Goal: Transaction & Acquisition: Purchase product/service

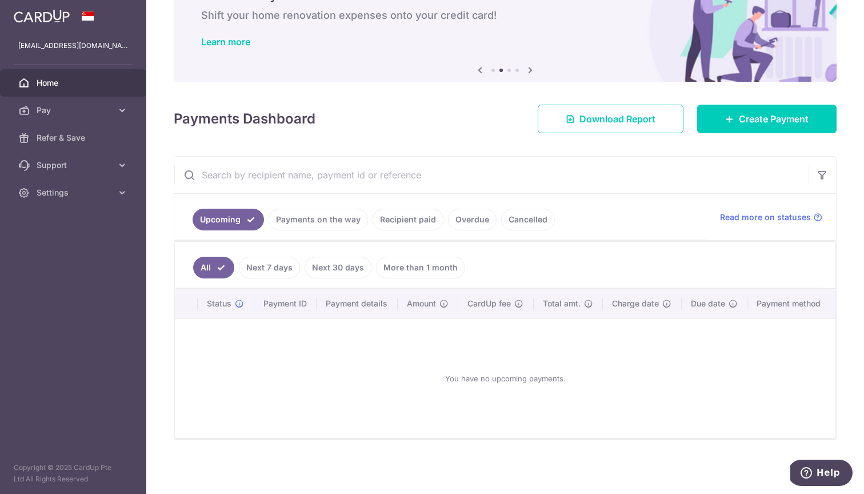
scroll to position [65, 0]
click at [732, 127] on link "Create Payment" at bounding box center [766, 119] width 139 height 29
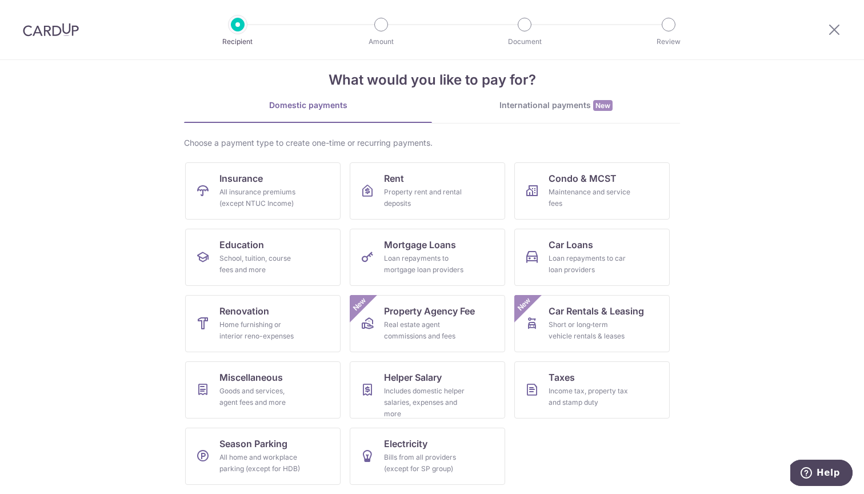
scroll to position [18, 0]
click at [291, 201] on div "All insurance premiums (except NTUC Income)" at bounding box center [260, 197] width 82 height 23
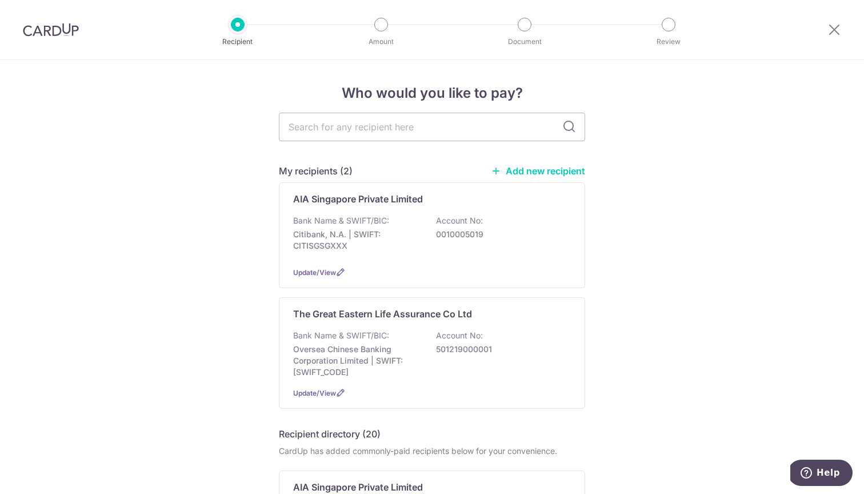
type input "L541320582"
click at [356, 221] on p "Bank Name & SWIFT/BIC:" at bounding box center [341, 220] width 96 height 11
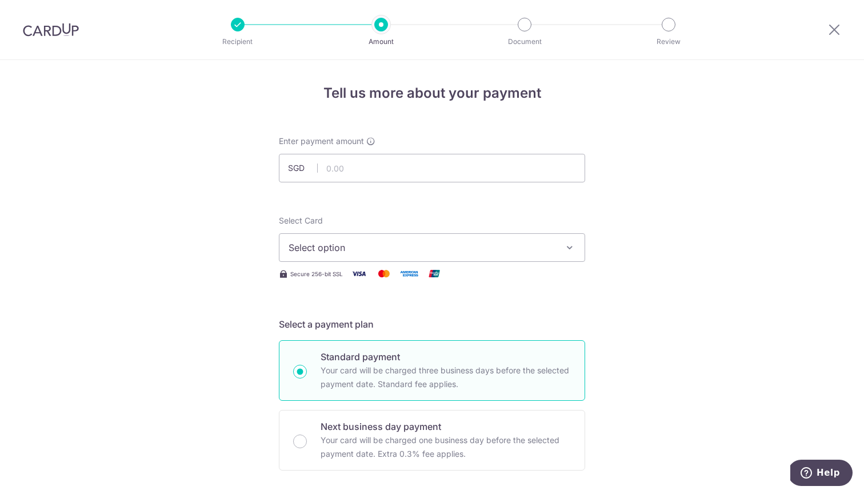
click at [378, 244] on span "Select option" at bounding box center [422, 248] width 266 height 14
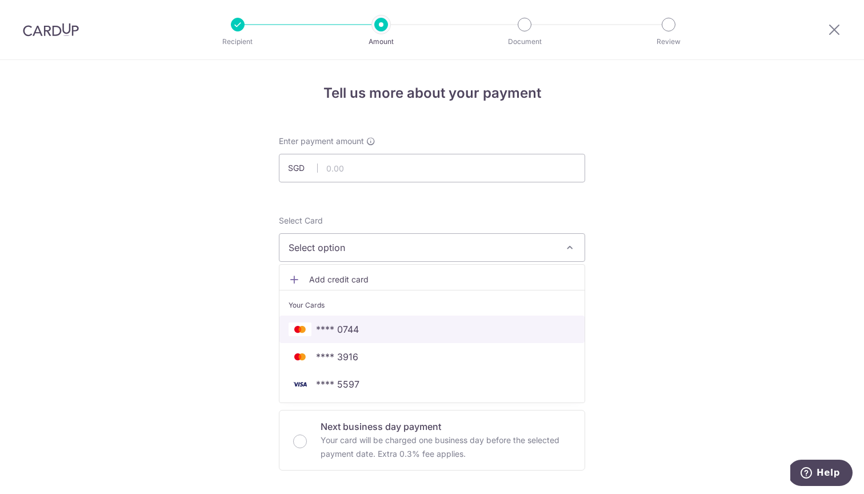
click at [325, 330] on span "**** 0744" at bounding box center [337, 329] width 43 height 14
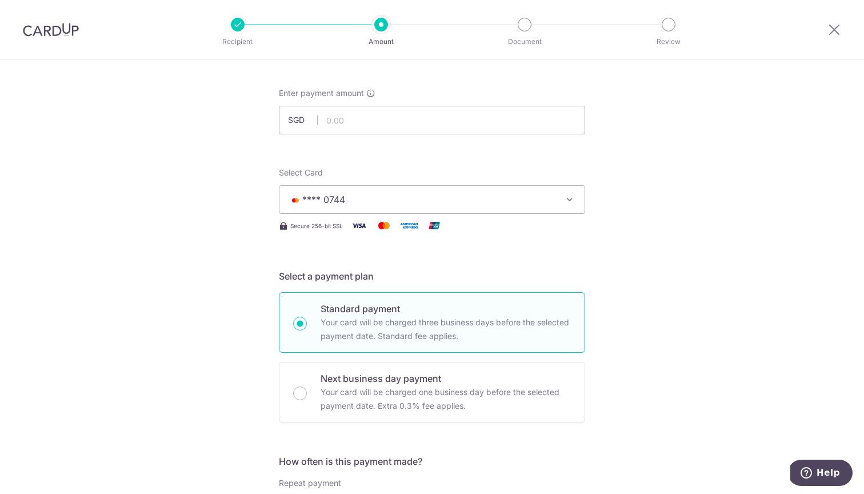
scroll to position [46, 0]
click at [340, 122] on input "text" at bounding box center [432, 121] width 306 height 29
type input "1,857.00"
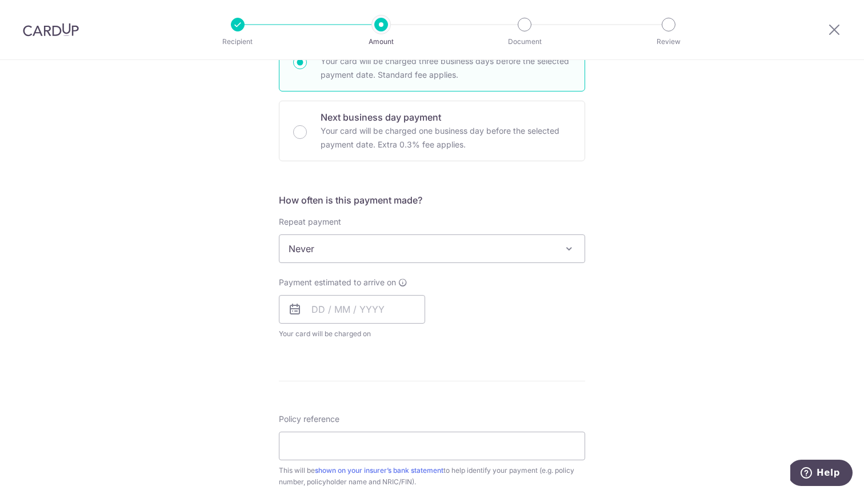
scroll to position [335, 0]
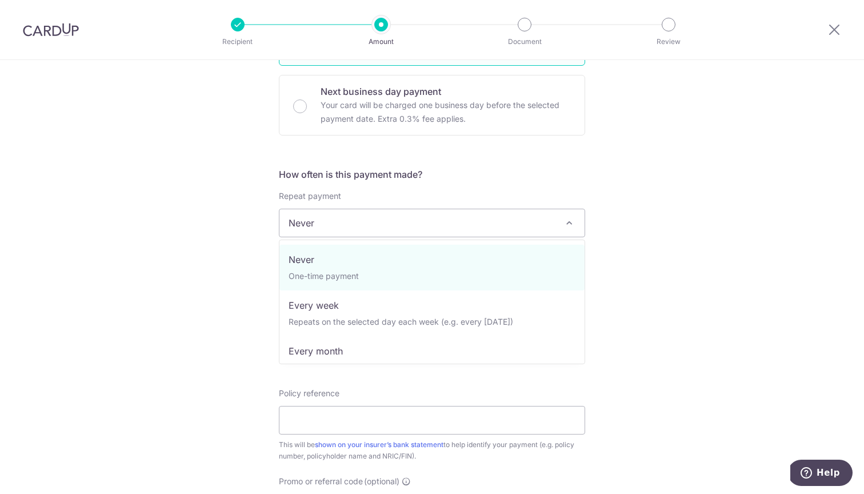
click at [418, 217] on span "Never" at bounding box center [431, 222] width 305 height 27
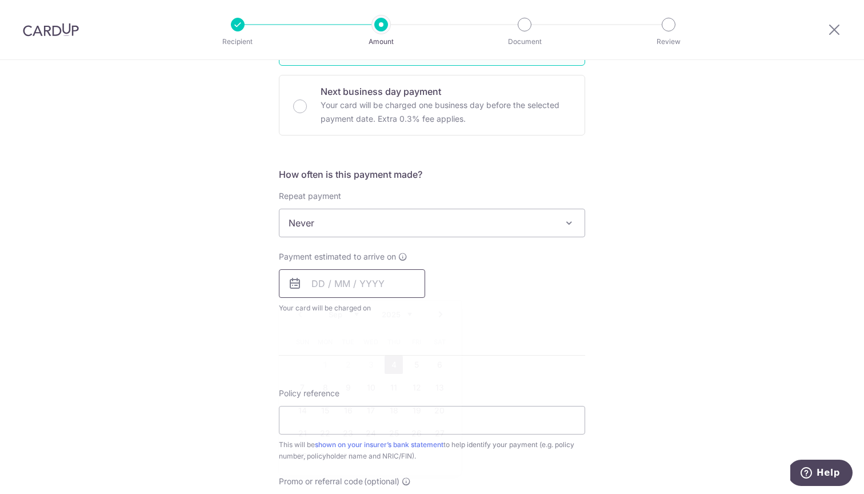
click at [316, 286] on input "text" at bounding box center [352, 283] width 146 height 29
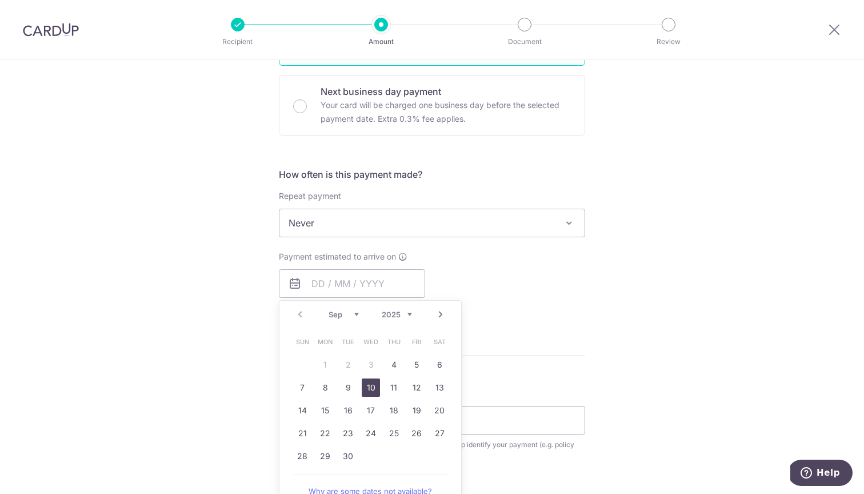
click at [372, 388] on link "10" at bounding box center [371, 387] width 18 height 18
type input "[DATE]"
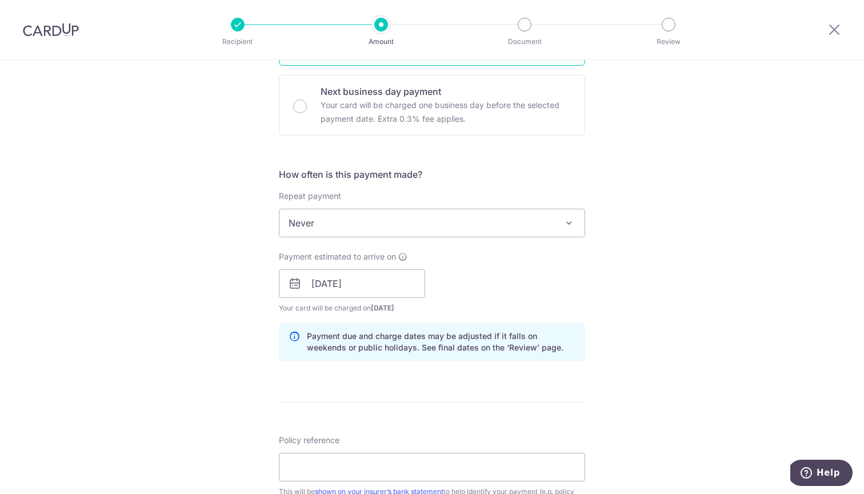
click at [251, 325] on div "Tell us more about your payment Enter payment amount SGD 1,857.00 1857.00 Selec…" at bounding box center [432, 265] width 864 height 1081
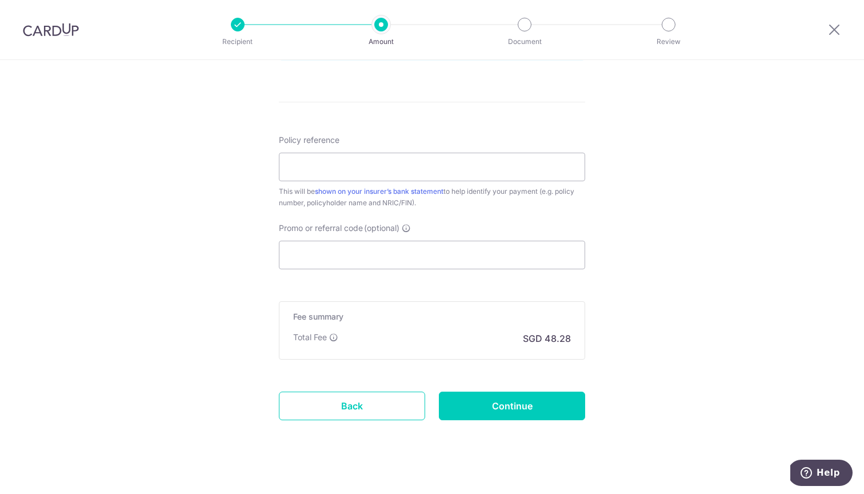
scroll to position [638, 0]
click at [344, 169] on input "Policy reference" at bounding box center [432, 164] width 306 height 29
paste input "L541320582"
type input "L541320582"
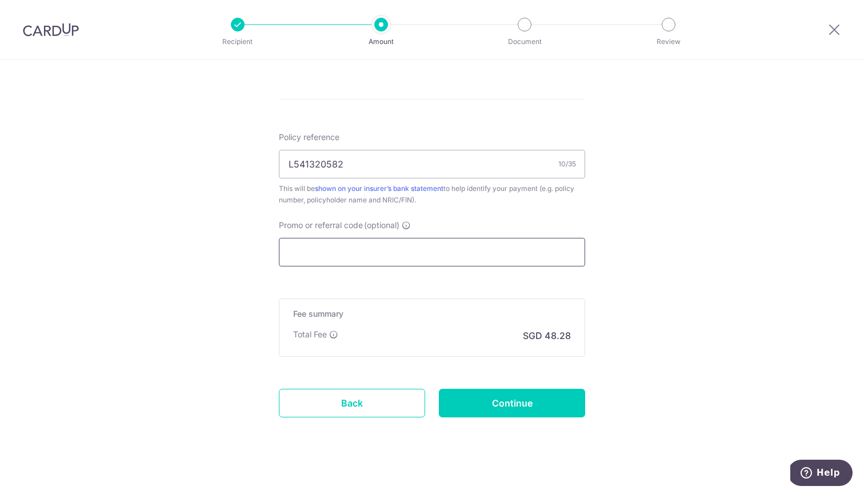
click at [322, 240] on input "Promo or referral code (optional)" at bounding box center [432, 252] width 306 height 29
paste input "OFF225"
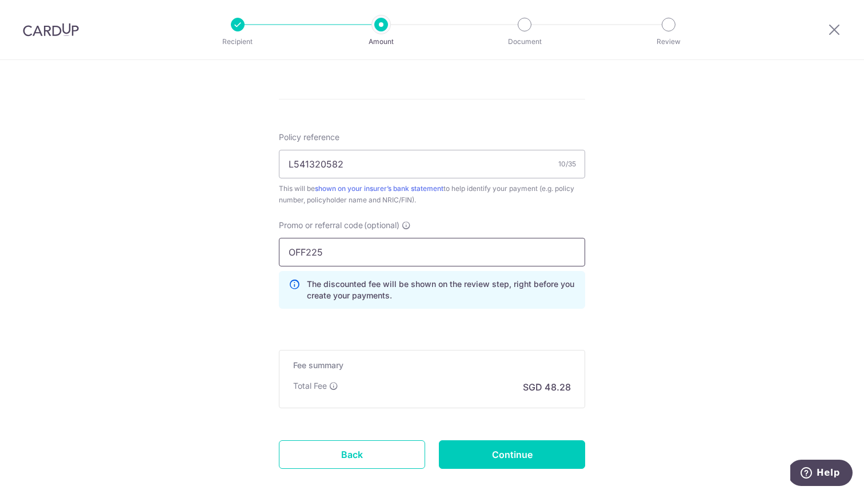
type input "OFF225"
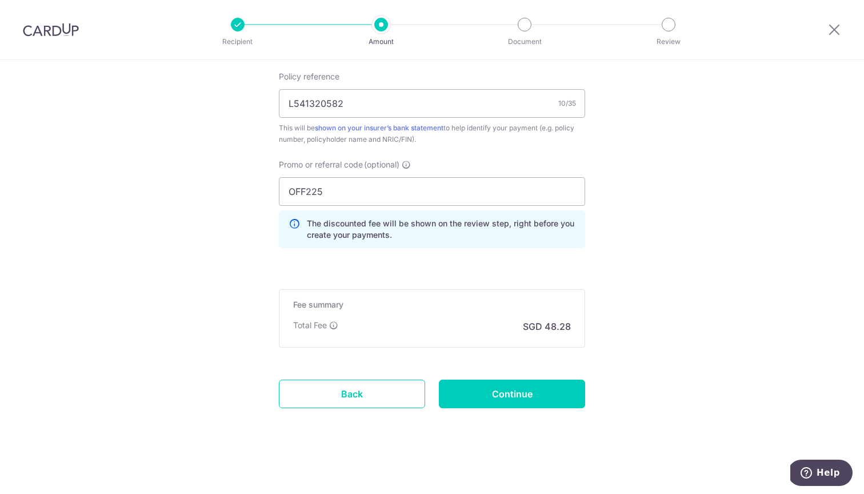
scroll to position [698, 0]
click at [507, 398] on input "Continue" at bounding box center [512, 394] width 146 height 29
type input "Create Schedule"
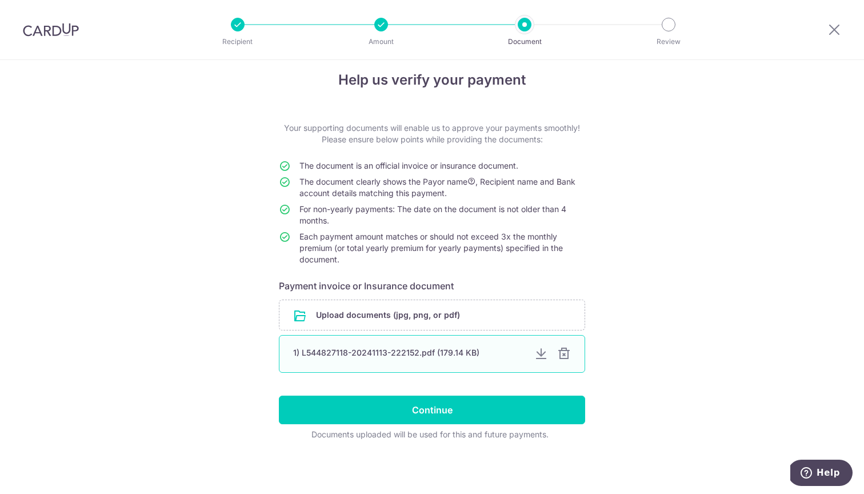
scroll to position [13, 0]
click at [373, 311] on input "file" at bounding box center [431, 315] width 305 height 30
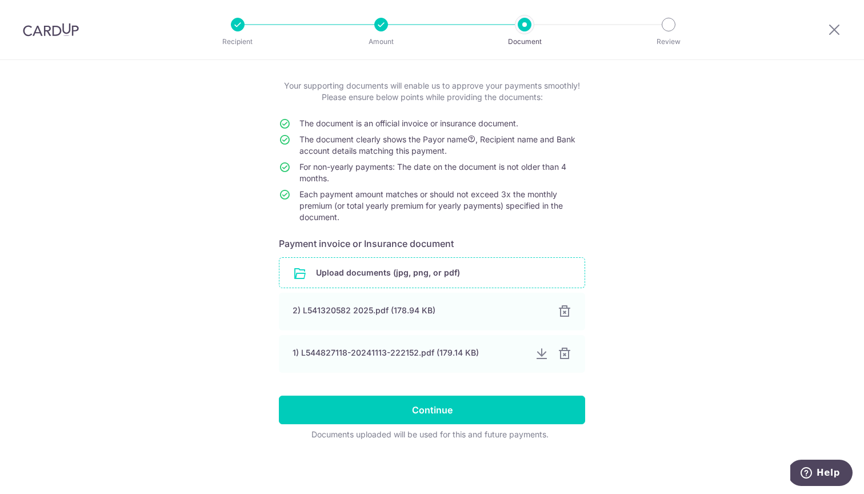
scroll to position [55, 0]
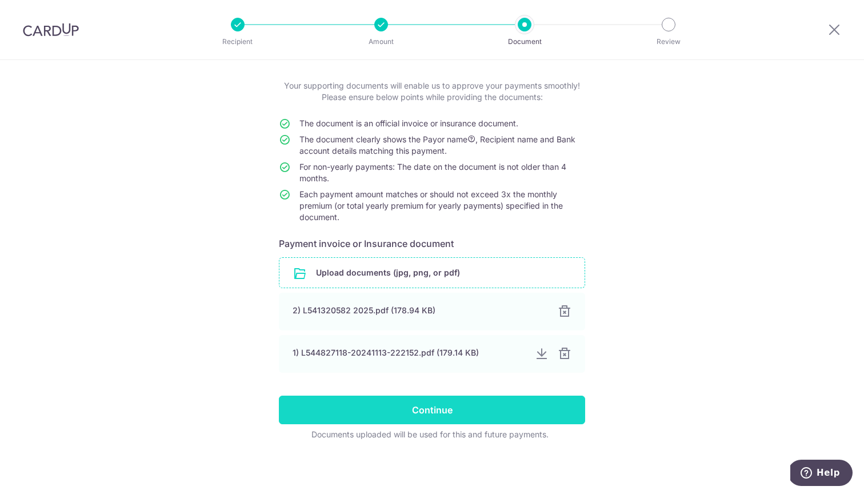
click at [422, 413] on input "Continue" at bounding box center [432, 410] width 306 height 29
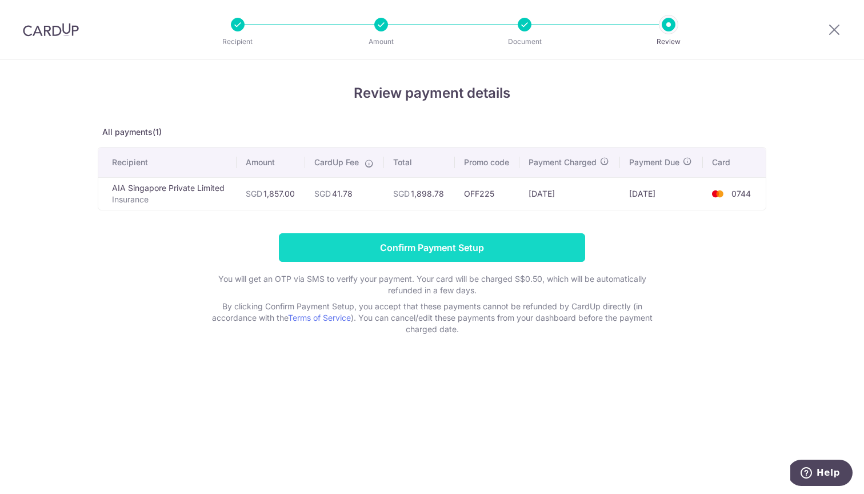
click at [446, 242] on input "Confirm Payment Setup" at bounding box center [432, 247] width 306 height 29
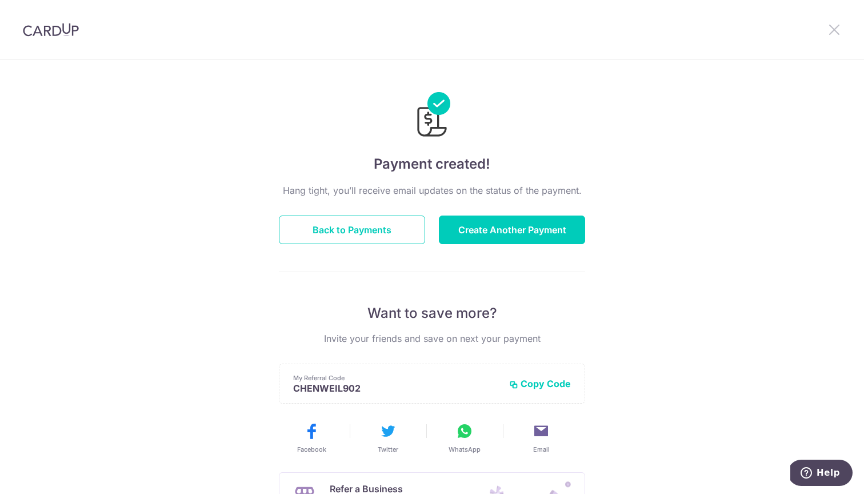
click at [836, 27] on icon at bounding box center [835, 29] width 14 height 14
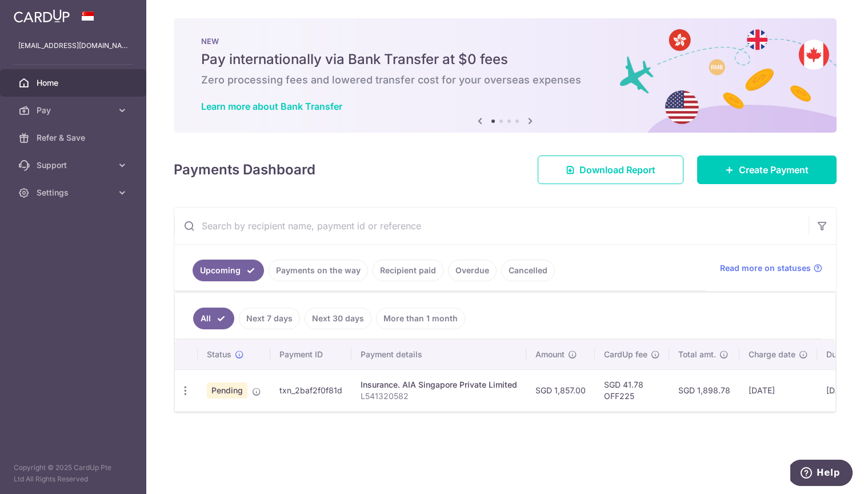
click at [62, 86] on span "Home" at bounding box center [74, 82] width 75 height 11
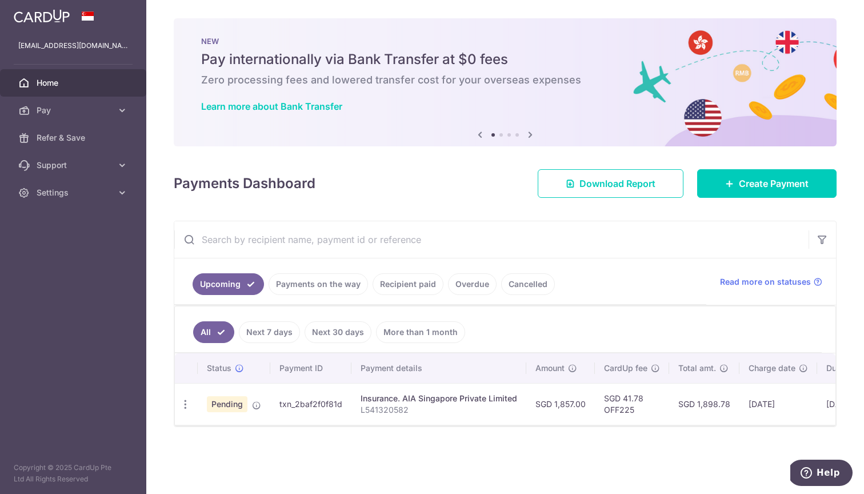
click at [385, 410] on p "L541320582" at bounding box center [439, 409] width 157 height 11
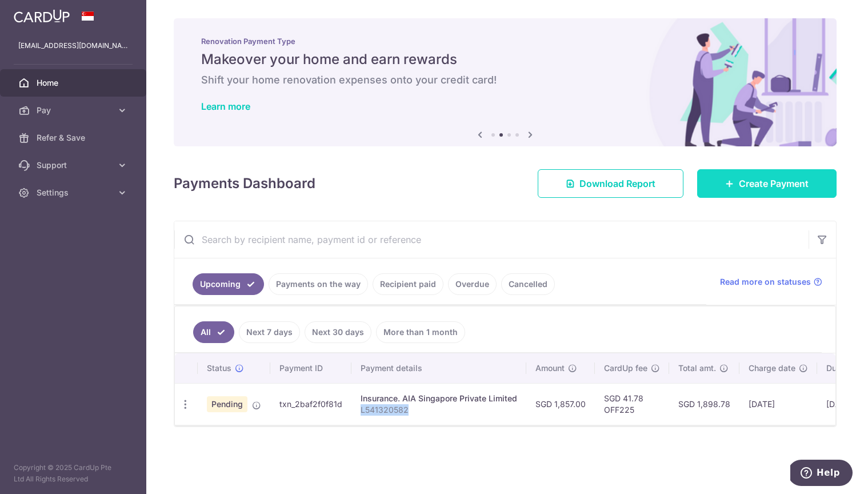
click at [772, 187] on span "Create Payment" at bounding box center [774, 184] width 70 height 14
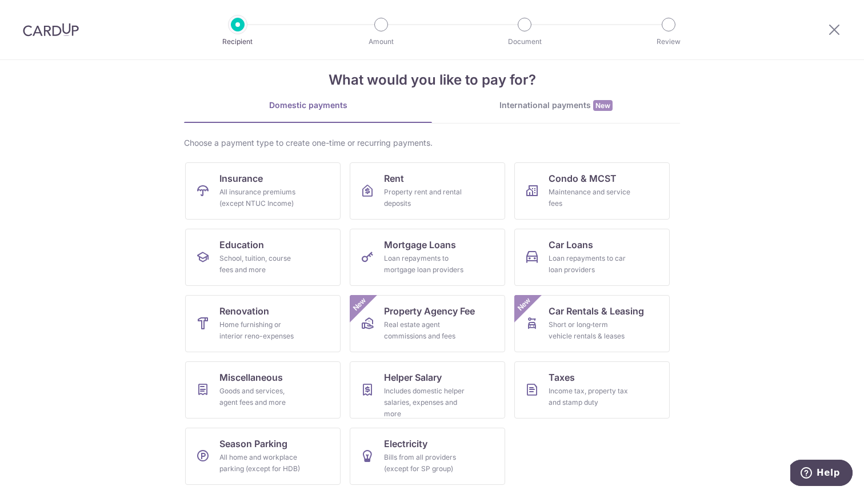
scroll to position [18, 0]
click at [249, 191] on div "All insurance premiums (except NTUC Income)" at bounding box center [260, 197] width 82 height 23
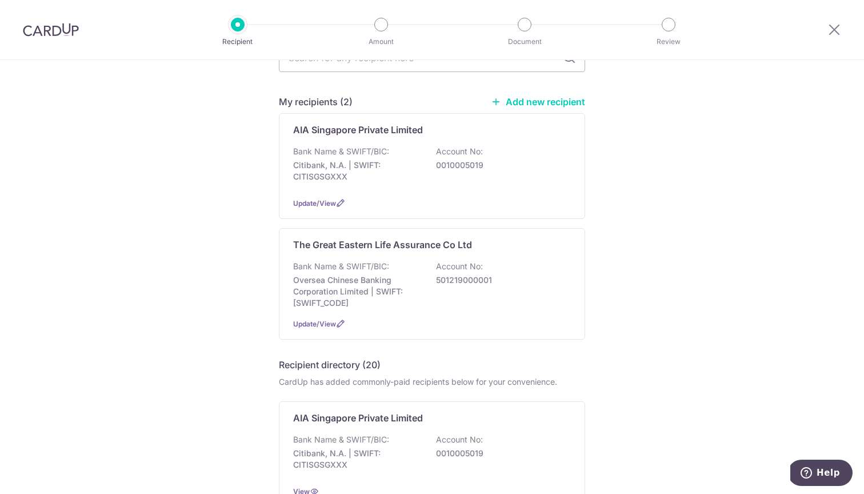
scroll to position [72, 0]
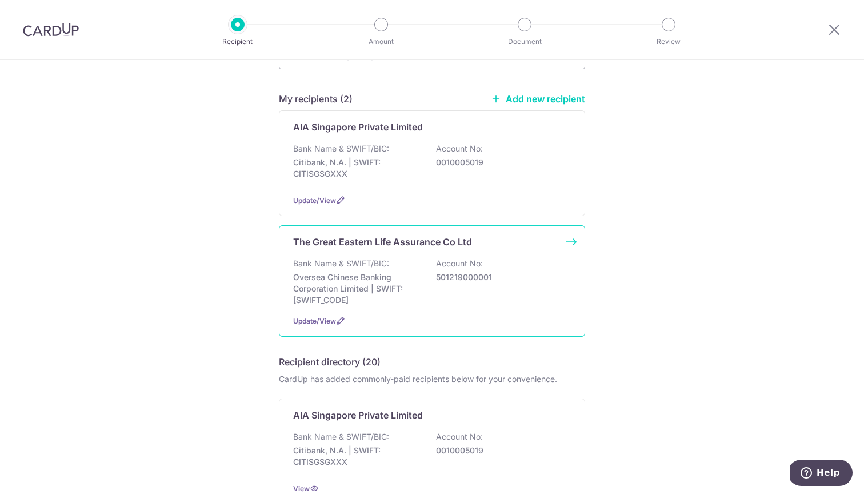
click at [345, 282] on p "Oversea Chinese Banking Corporation Limited | SWIFT: OCBCSGSGXXX" at bounding box center [357, 288] width 128 height 34
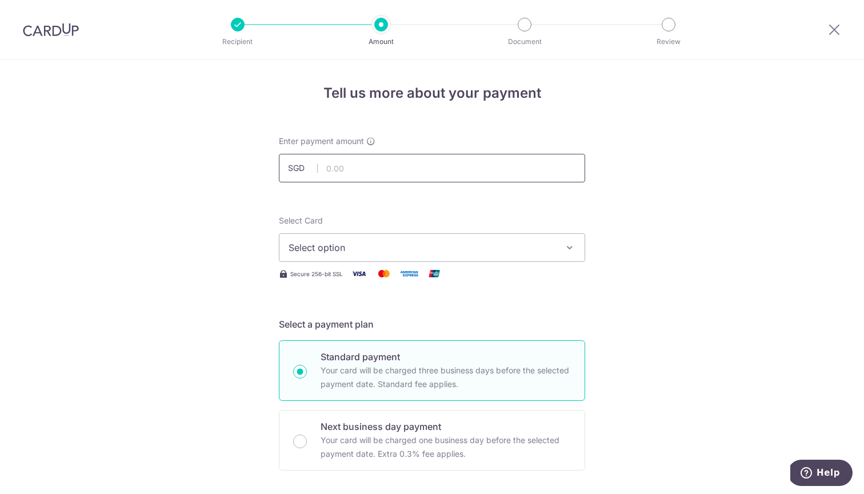
click at [341, 164] on input "text" at bounding box center [432, 168] width 306 height 29
type input "2,206.35"
click at [431, 253] on span "Select option" at bounding box center [422, 248] width 266 height 14
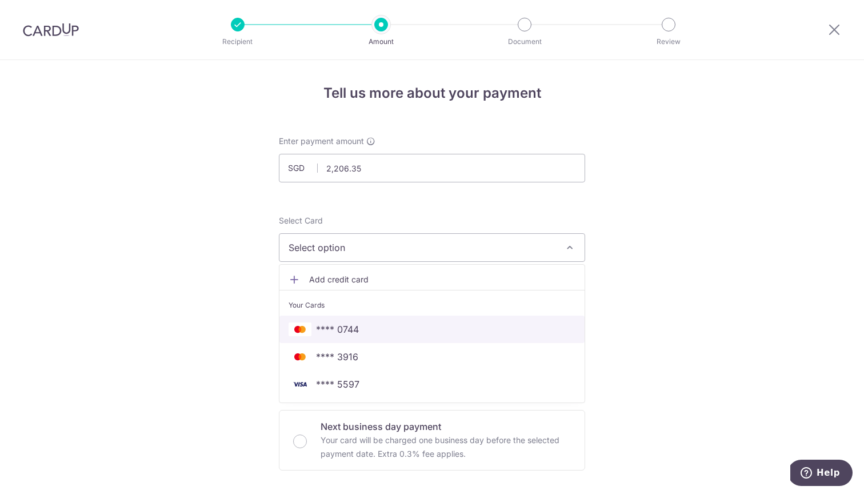
click at [340, 326] on span "**** 0744" at bounding box center [337, 329] width 43 height 14
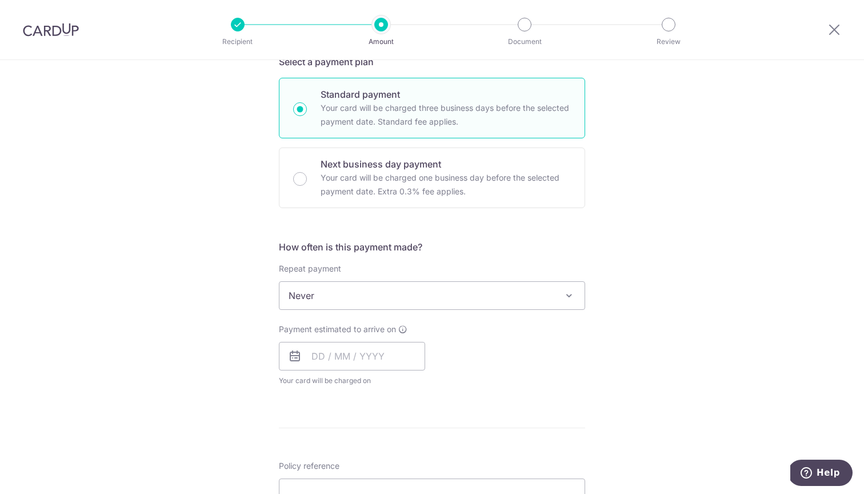
scroll to position [278, 0]
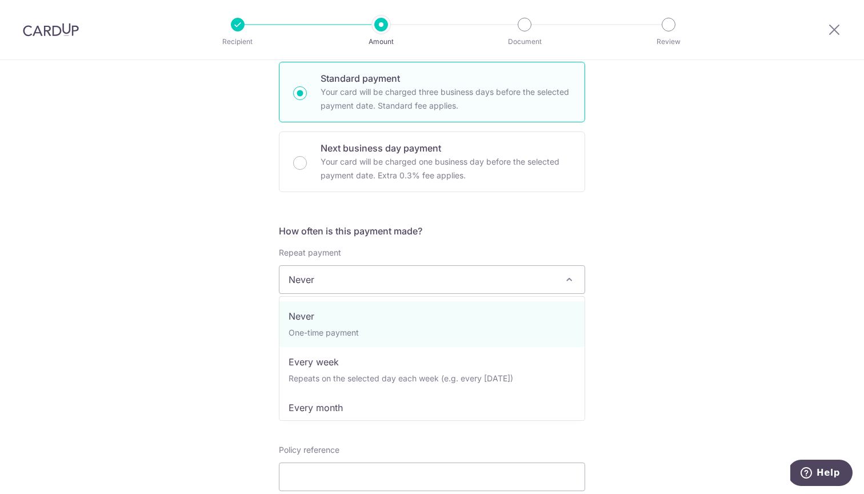
click at [332, 286] on span "Never" at bounding box center [431, 279] width 305 height 27
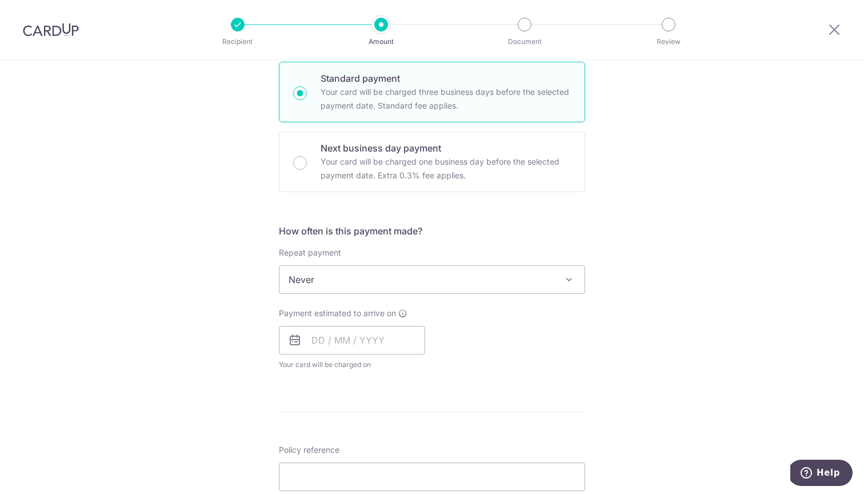
scroll to position [307, 0]
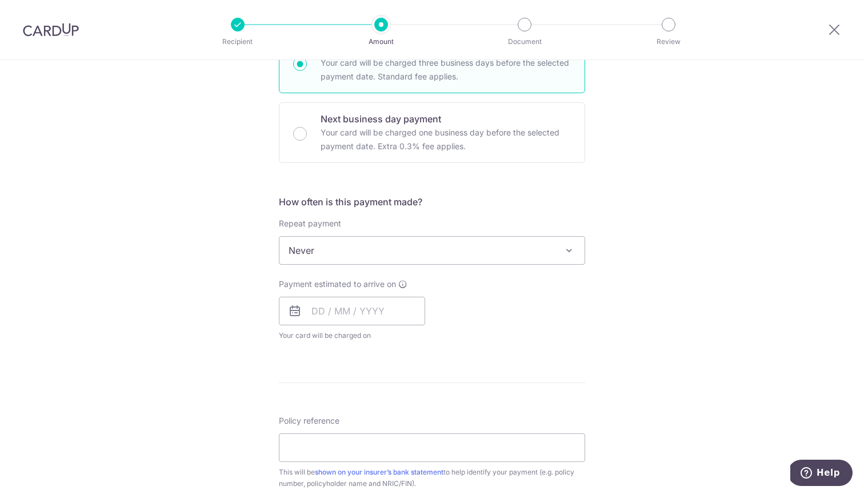
click at [389, 249] on span "Never" at bounding box center [431, 250] width 305 height 27
click at [364, 306] on input "text" at bounding box center [352, 311] width 146 height 29
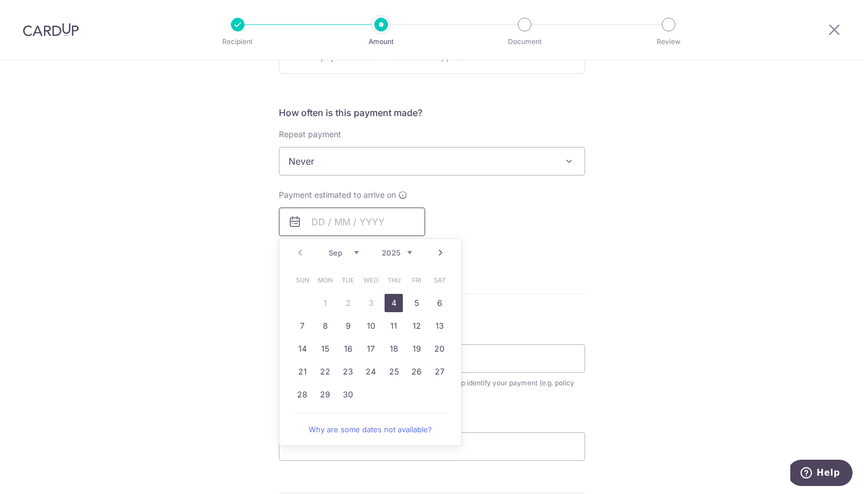
scroll to position [398, 0]
click at [328, 346] on link "15" at bounding box center [325, 347] width 18 height 18
type input "15/09/2025"
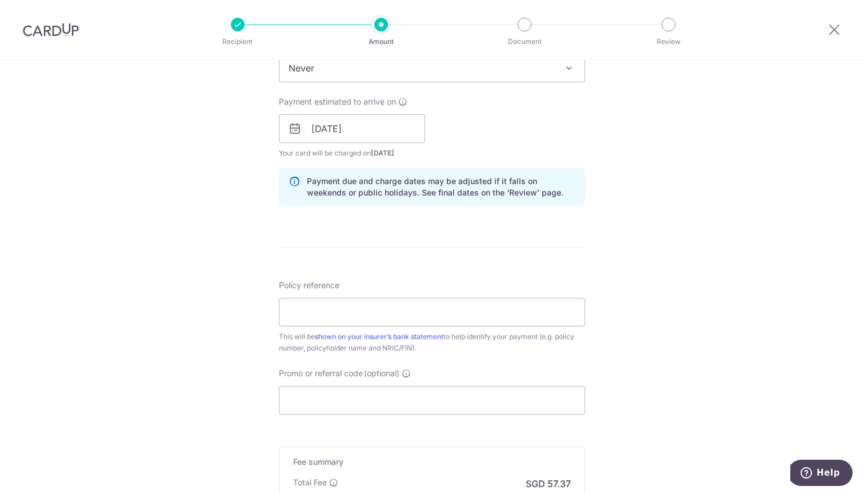
scroll to position [536, 0]
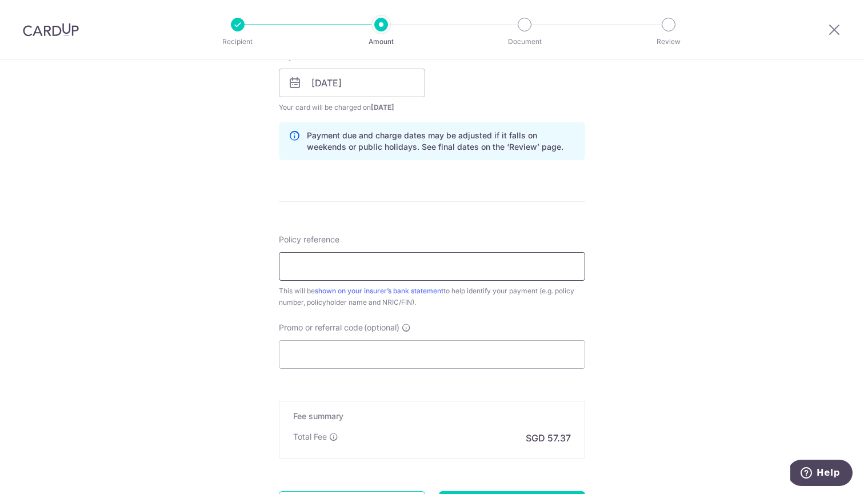
click at [338, 271] on input "Policy reference" at bounding box center [432, 266] width 306 height 29
paste input "0241725808"
type input "0241725808"
click at [217, 272] on div "Tell us more about your payment Enter payment amount SGD 2,206.35 2206.35 Selec…" at bounding box center [432, 64] width 864 height 1081
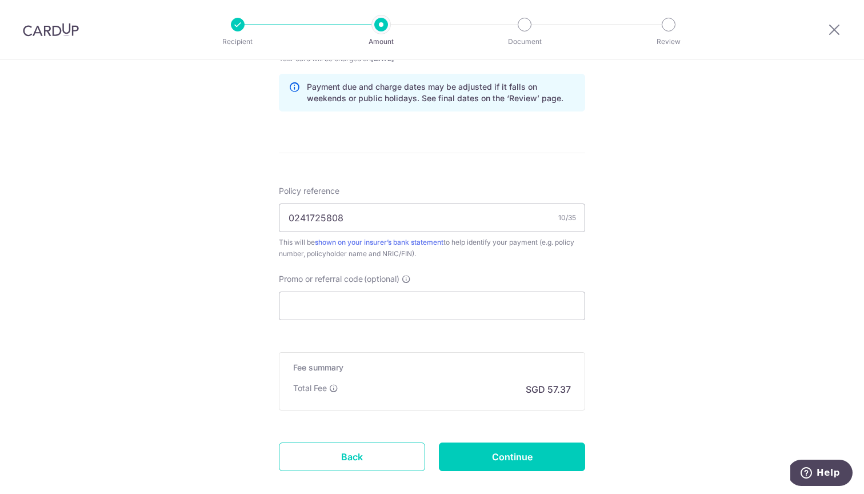
scroll to position [589, 0]
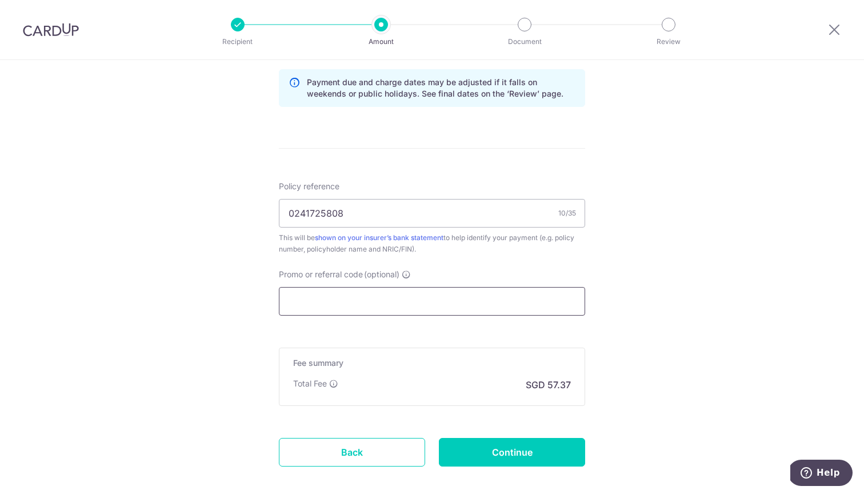
click at [288, 294] on input "Promo or referral code (optional)" at bounding box center [432, 301] width 306 height 29
paste input "OFF225"
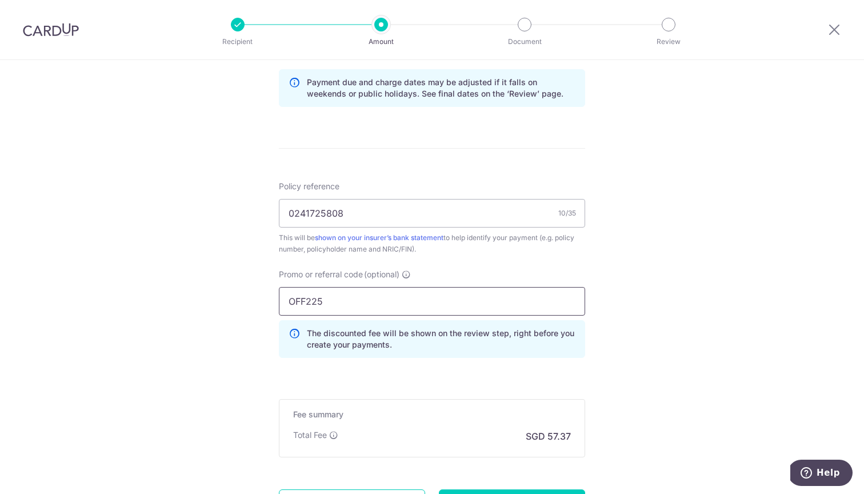
type input "OFF225"
click at [253, 294] on div "Tell us more about your payment Enter payment amount SGD 2,206.35 2206.35 Selec…" at bounding box center [432, 37] width 864 height 1132
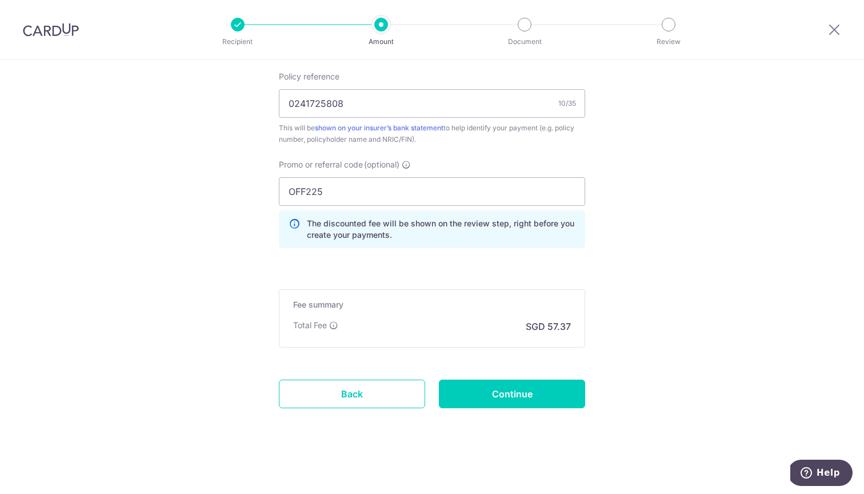
scroll to position [698, 0]
click at [482, 394] on input "Continue" at bounding box center [512, 394] width 146 height 29
type input "Create Schedule"
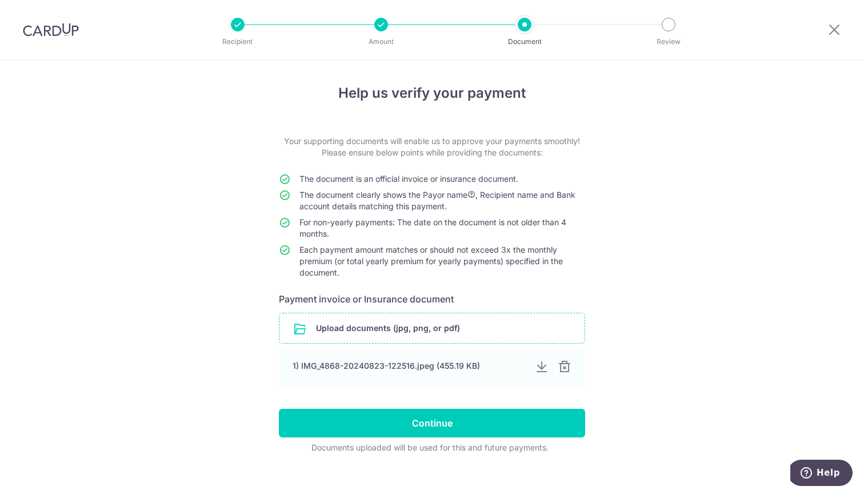
click at [458, 326] on input "file" at bounding box center [431, 328] width 305 height 30
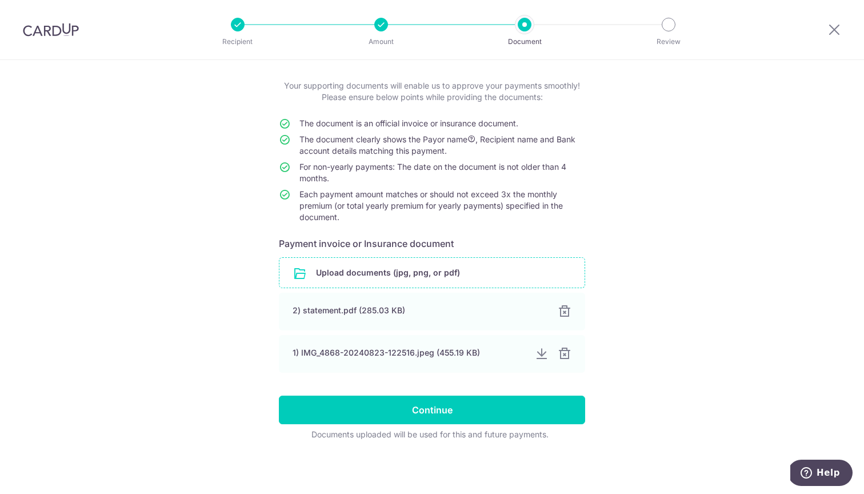
scroll to position [55, 0]
click at [564, 354] on div at bounding box center [564, 354] width 14 height 14
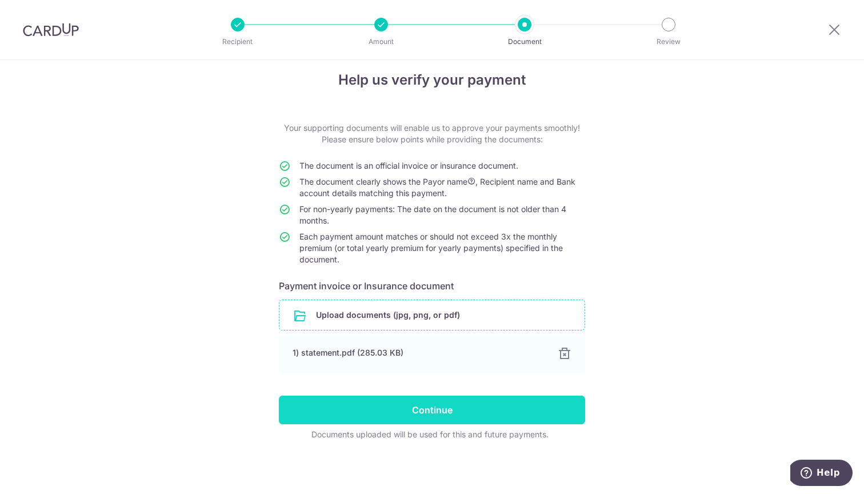
click at [421, 404] on input "Continue" at bounding box center [432, 410] width 306 height 29
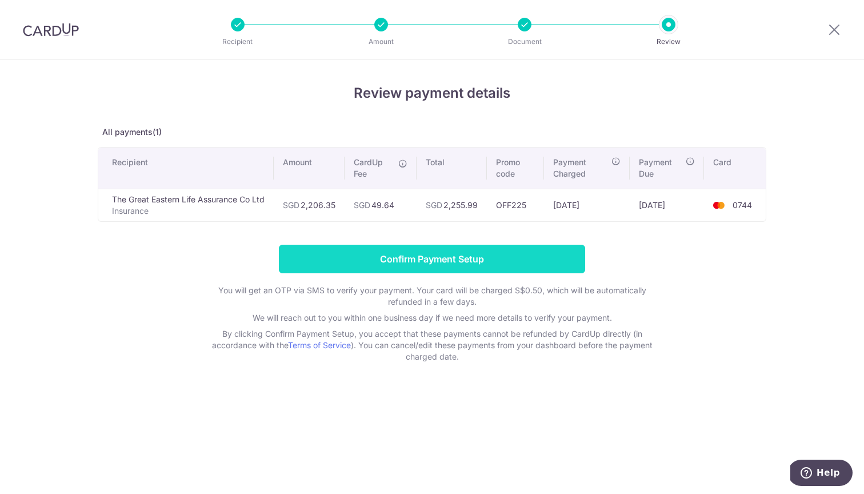
click at [445, 255] on input "Confirm Payment Setup" at bounding box center [432, 259] width 306 height 29
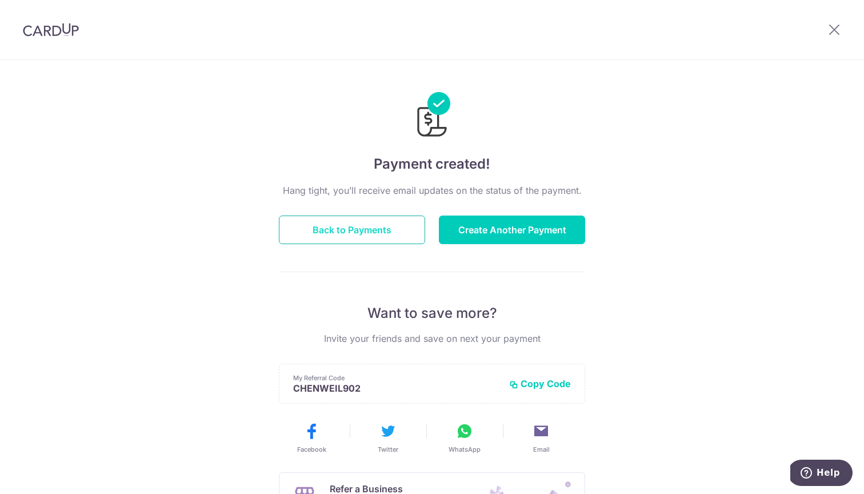
click at [340, 228] on button "Back to Payments" at bounding box center [352, 229] width 146 height 29
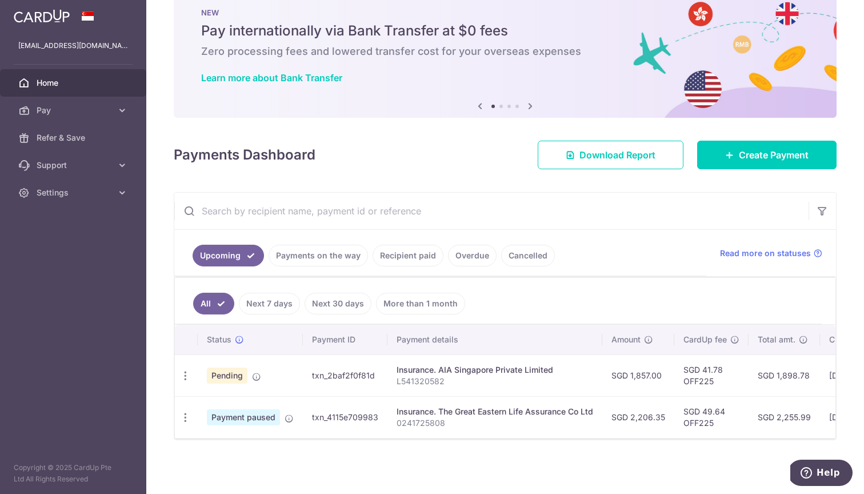
scroll to position [29, 0]
click at [265, 306] on link "Next 7 days" at bounding box center [269, 304] width 61 height 22
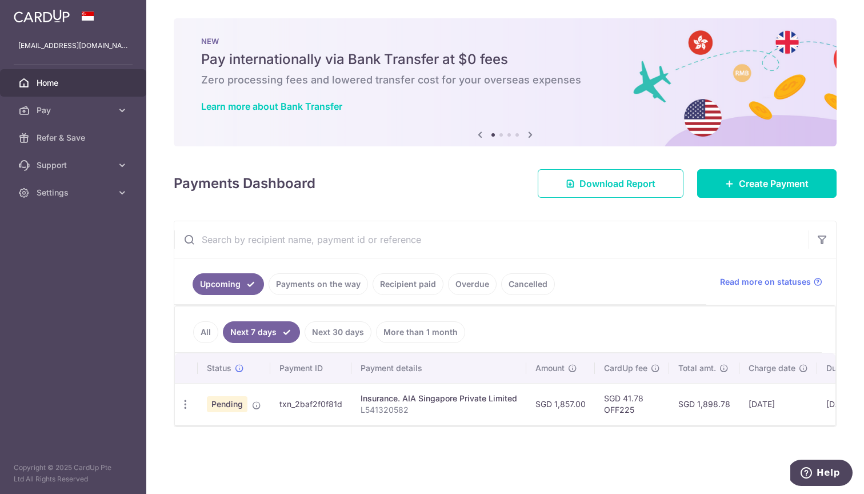
click at [225, 286] on link "Upcoming" at bounding box center [228, 284] width 71 height 22
click at [205, 334] on link "All" at bounding box center [205, 332] width 25 height 22
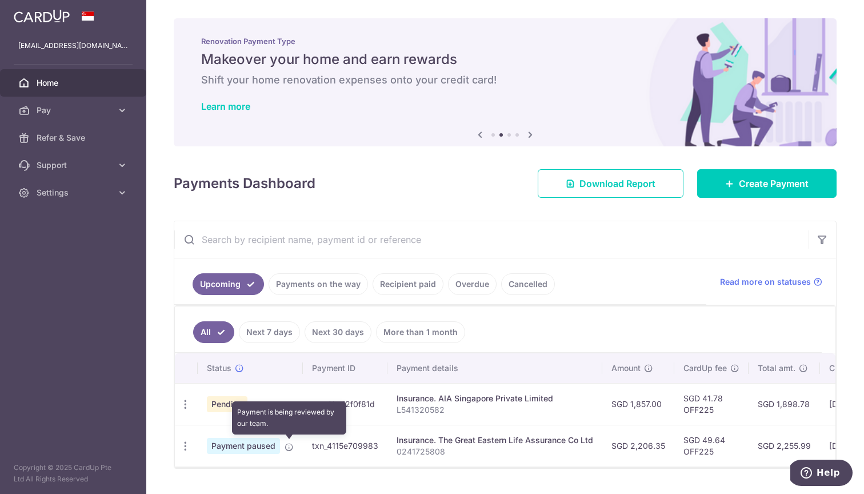
click at [290, 448] on icon at bounding box center [289, 446] width 9 height 9
click at [43, 73] on link "Home" at bounding box center [73, 82] width 146 height 27
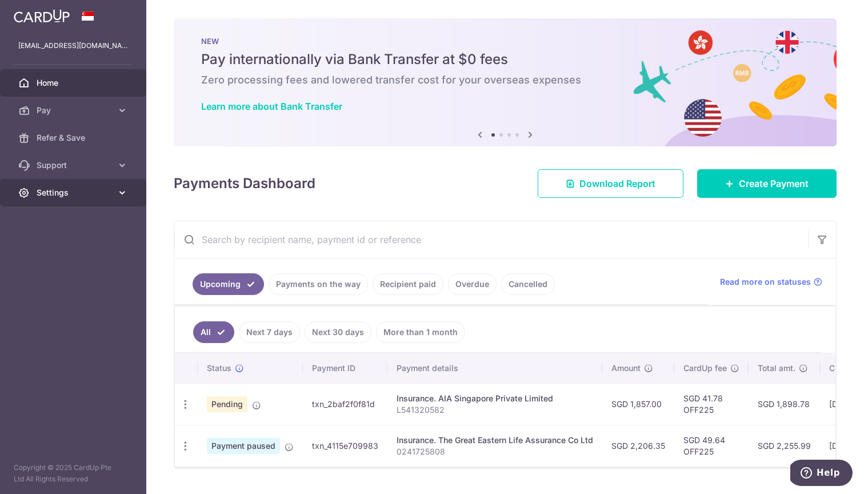
click at [111, 193] on span "Settings" at bounding box center [74, 192] width 75 height 11
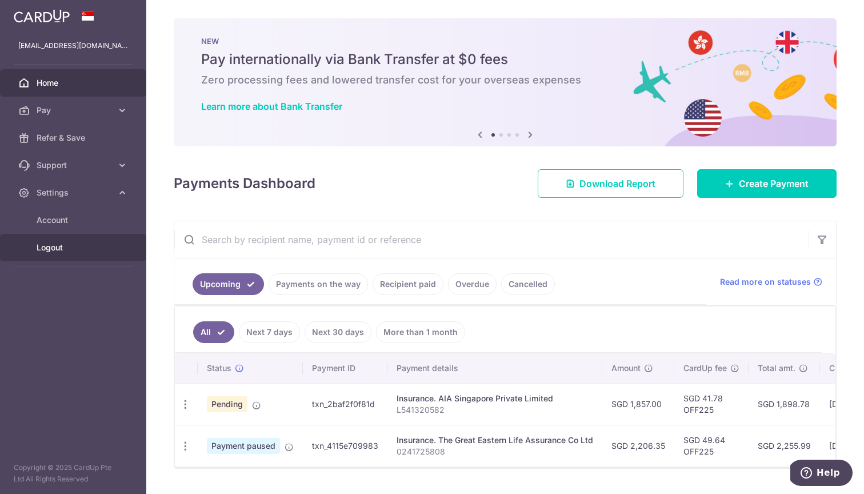
click at [43, 248] on span "Logout" at bounding box center [74, 247] width 75 height 11
